Goal: Transaction & Acquisition: Obtain resource

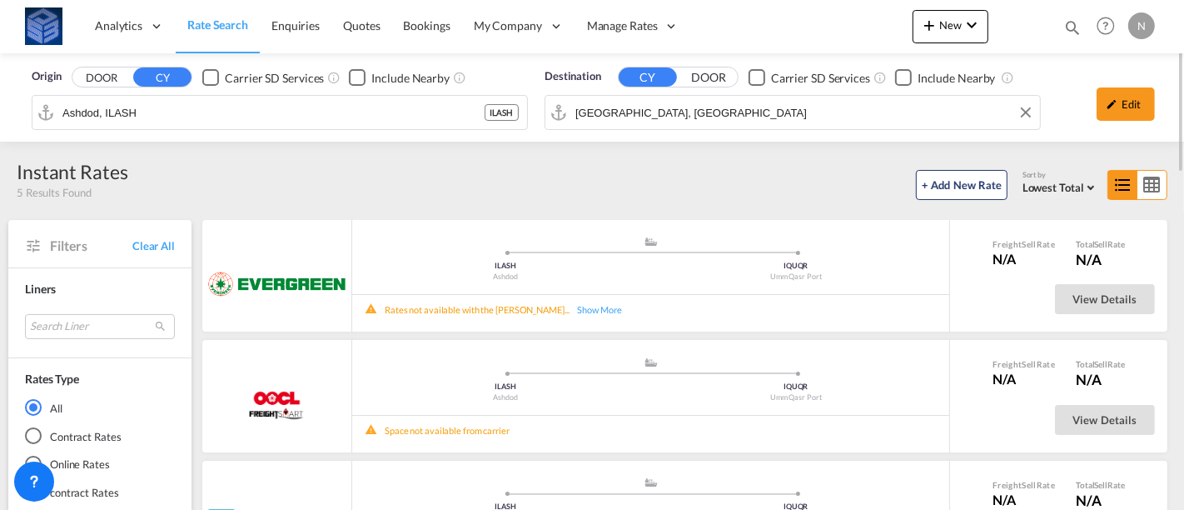
click at [694, 113] on div "Origin DOOR CY Carrier SD Services Include Nearby [GEOGRAPHIC_DATA], ILASH ILAS…" at bounding box center [592, 97] width 1184 height 88
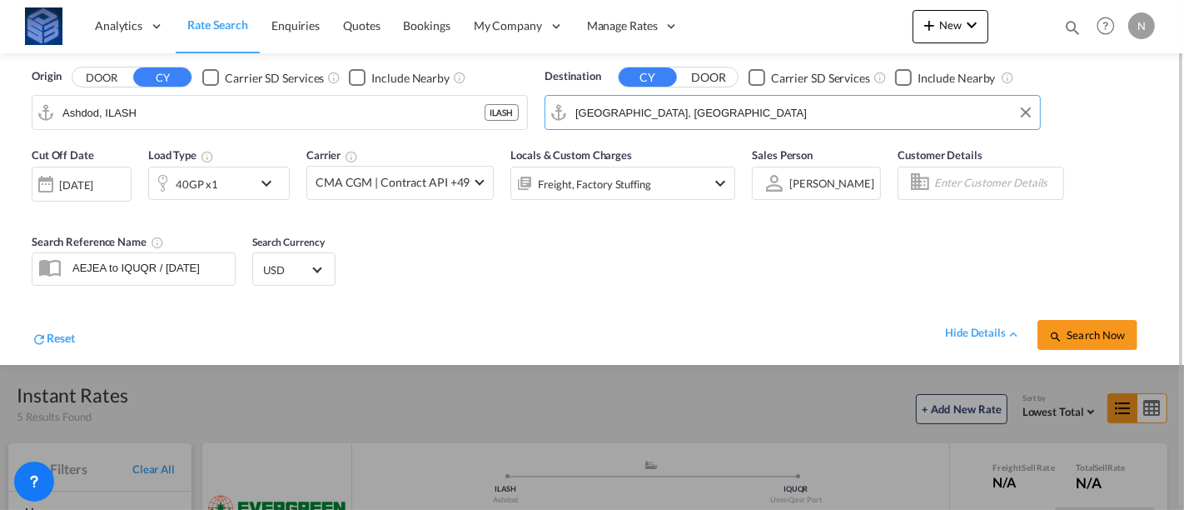
paste input "[GEOGRAPHIC_DATA]"
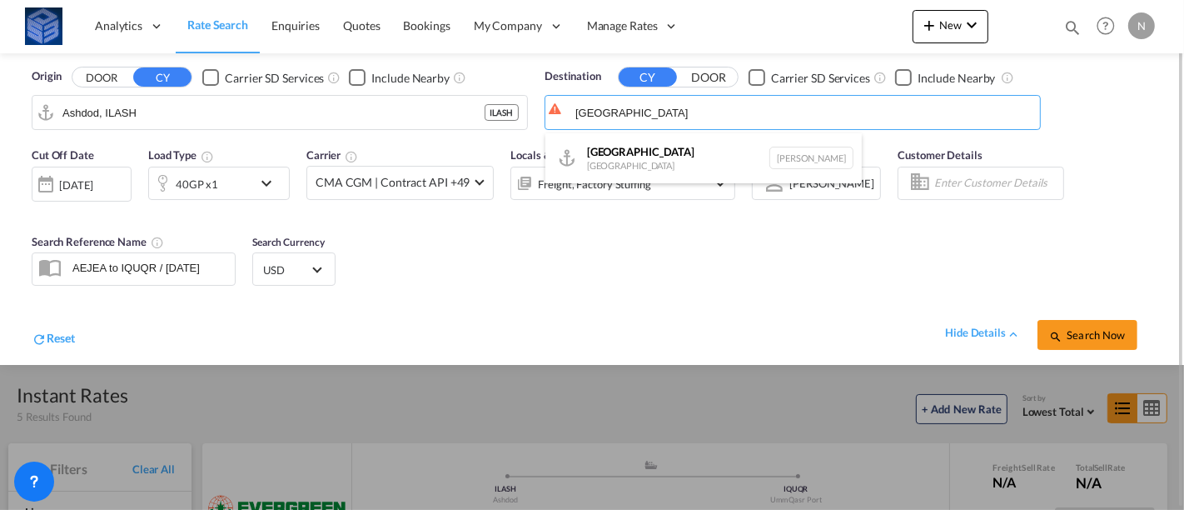
click at [588, 158] on div "Luanda [GEOGRAPHIC_DATA] [PERSON_NAME]" at bounding box center [704, 158] width 317 height 50
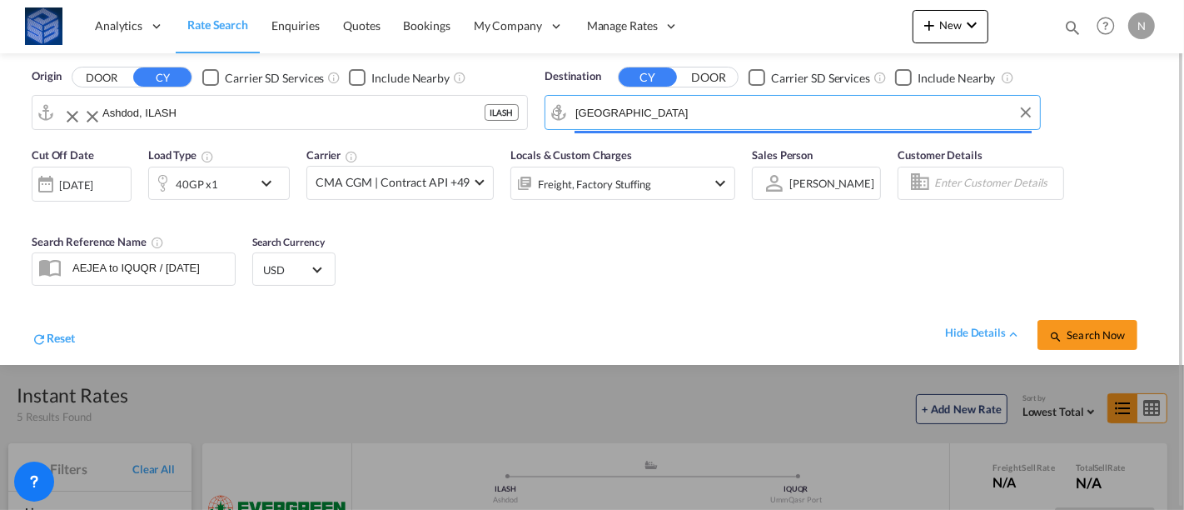
type input "Luanda, [PERSON_NAME]"
click at [167, 112] on input "Ashdod, ILASH" at bounding box center [293, 112] width 382 height 25
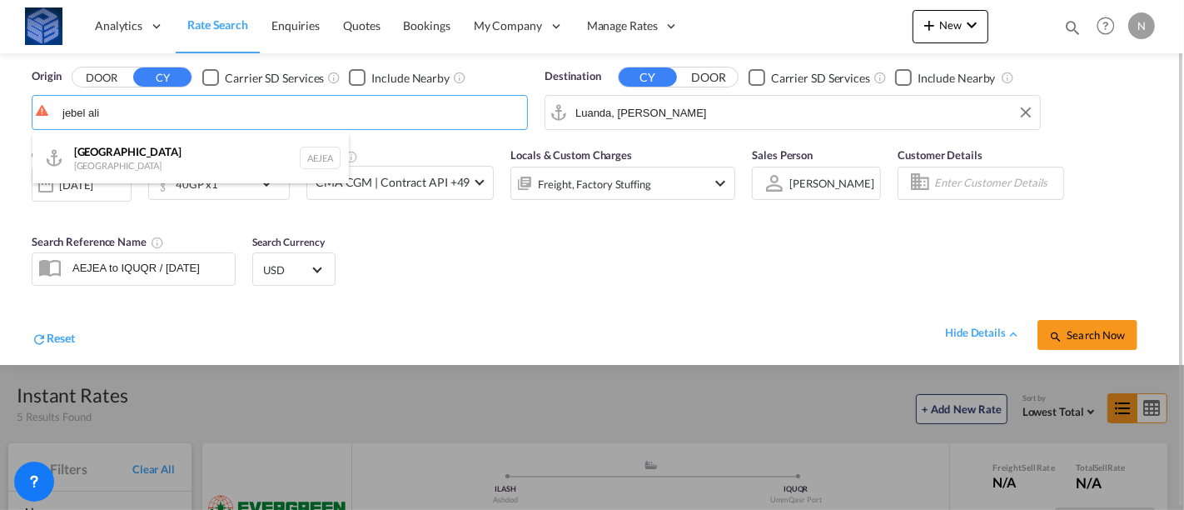
click at [147, 163] on div "[GEOGRAPHIC_DATA] AEJEA" at bounding box center [190, 158] width 317 height 50
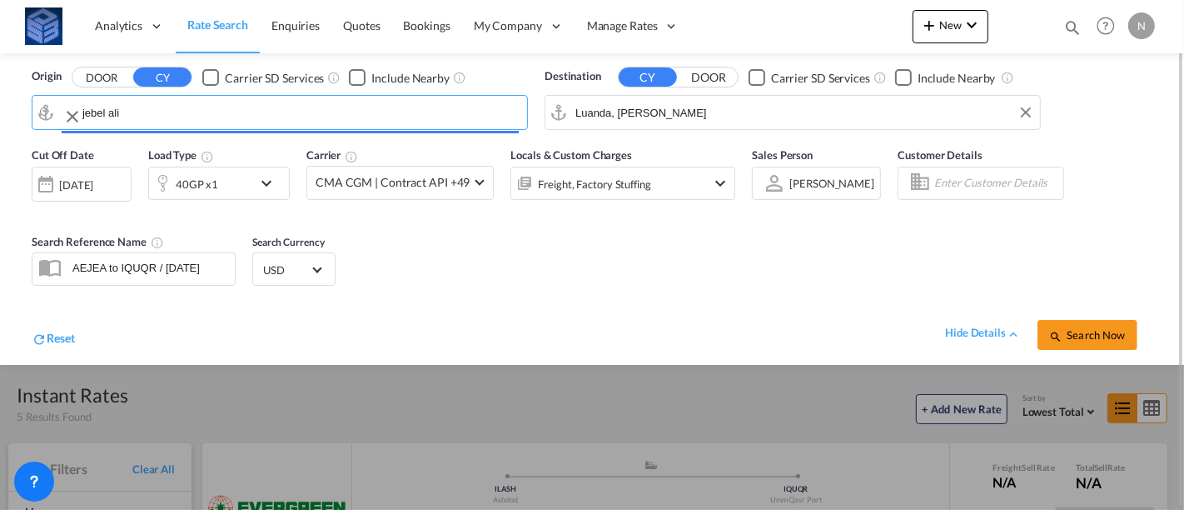
type input "[GEOGRAPHIC_DATA], [GEOGRAPHIC_DATA]"
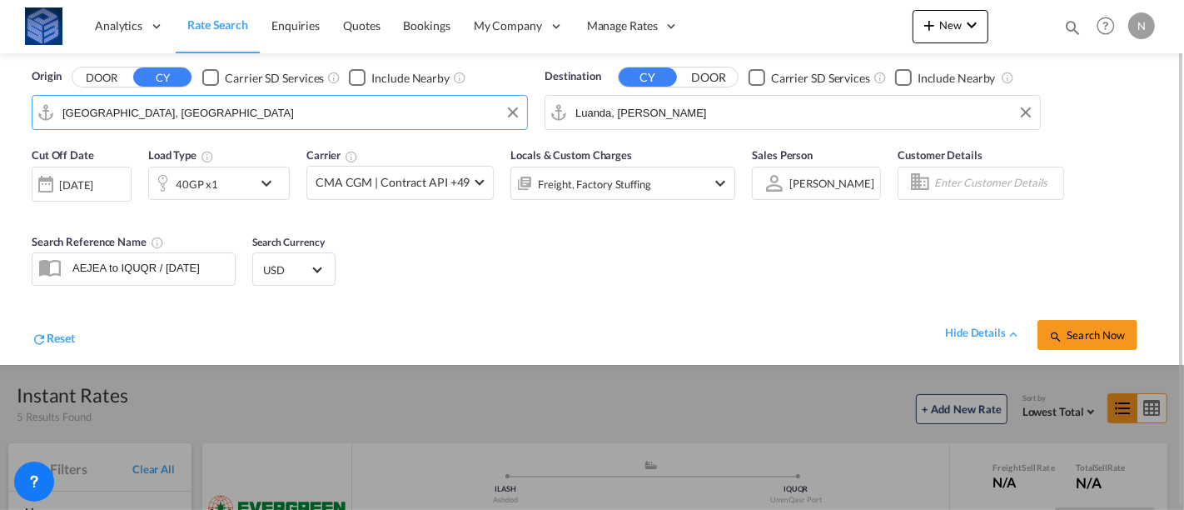
click at [81, 182] on div "[DATE]" at bounding box center [76, 184] width 34 height 15
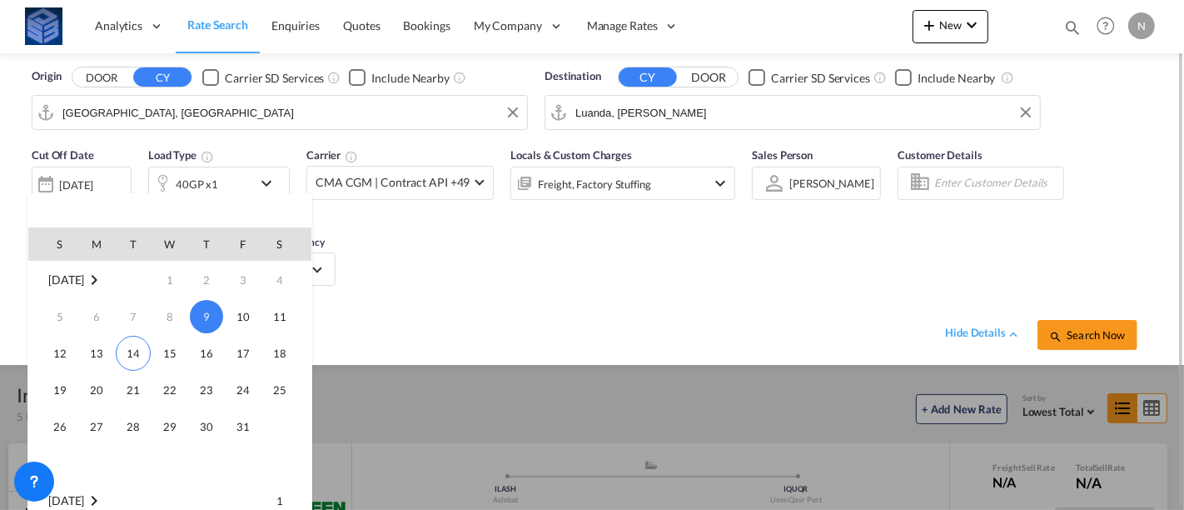
click at [133, 342] on span "14" at bounding box center [133, 353] width 35 height 35
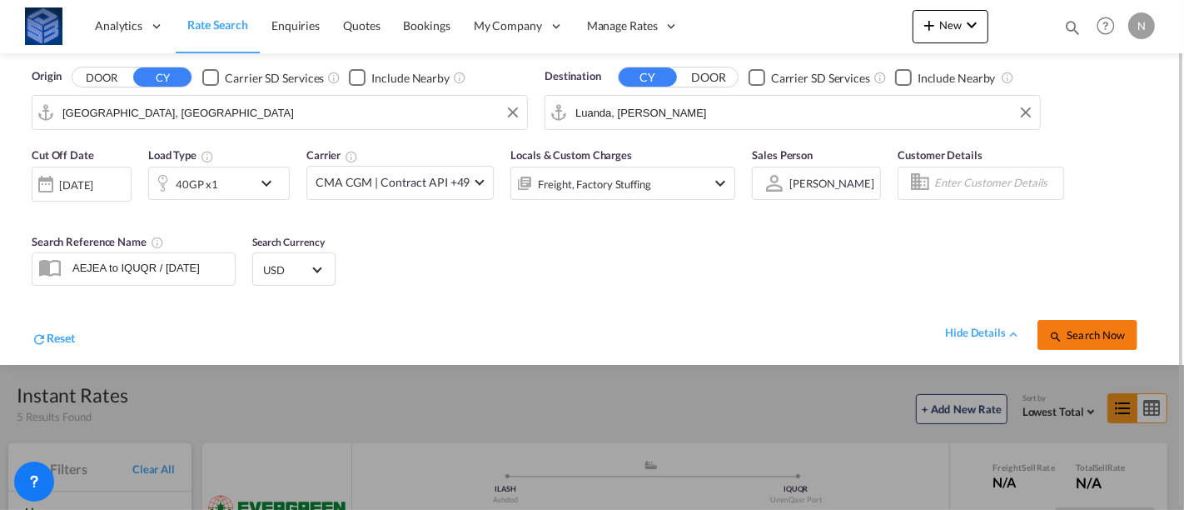
click at [1075, 332] on span "Search Now" at bounding box center [1088, 334] width 76 height 13
